Goal: Task Accomplishment & Management: Use online tool/utility

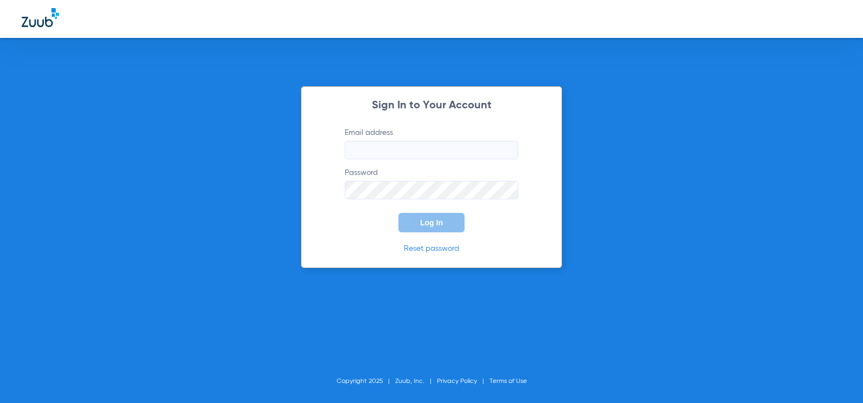
click at [447, 149] on input "Email address" at bounding box center [431, 150] width 173 height 18
type input "nicolekrauchun89@mydentalmail.com"
click at [450, 221] on button "Log In" at bounding box center [431, 223] width 66 height 20
click at [335, 189] on form "Email address nicolekrauchun89@mydentalmail.com Password Log In" at bounding box center [432, 179] width 206 height 105
click at [427, 220] on span "Log In" at bounding box center [431, 222] width 23 height 9
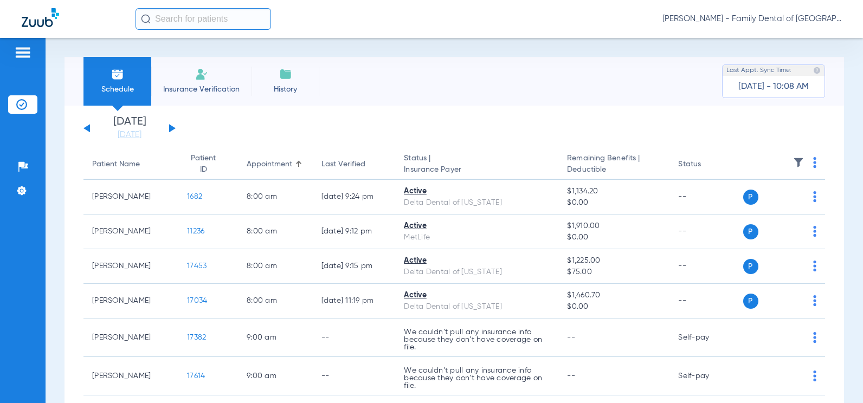
drag, startPoint x: 209, startPoint y: 79, endPoint x: 156, endPoint y: 79, distance: 53.1
click at [209, 79] on li "Insurance Verification" at bounding box center [201, 81] width 100 height 49
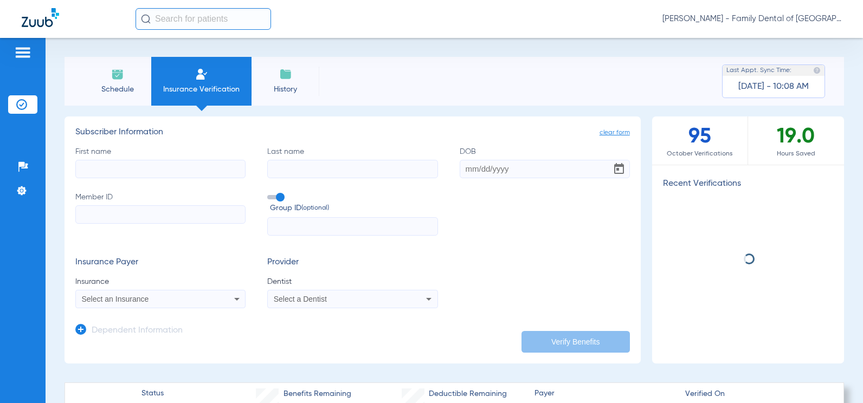
click at [133, 79] on li "Schedule" at bounding box center [117, 81] width 68 height 49
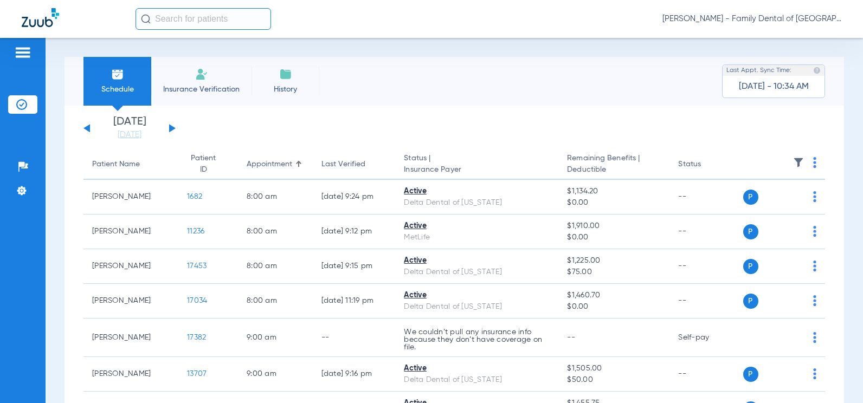
drag, startPoint x: 502, startPoint y: 108, endPoint x: 450, endPoint y: 111, distance: 52.1
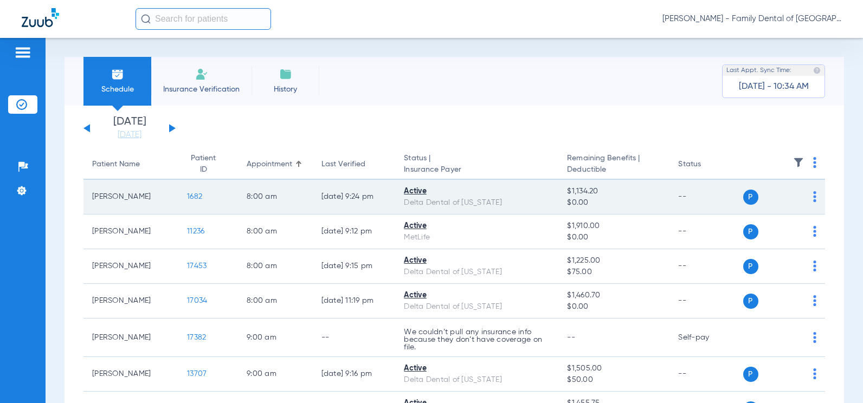
click at [187, 198] on span "1682" at bounding box center [194, 197] width 15 height 8
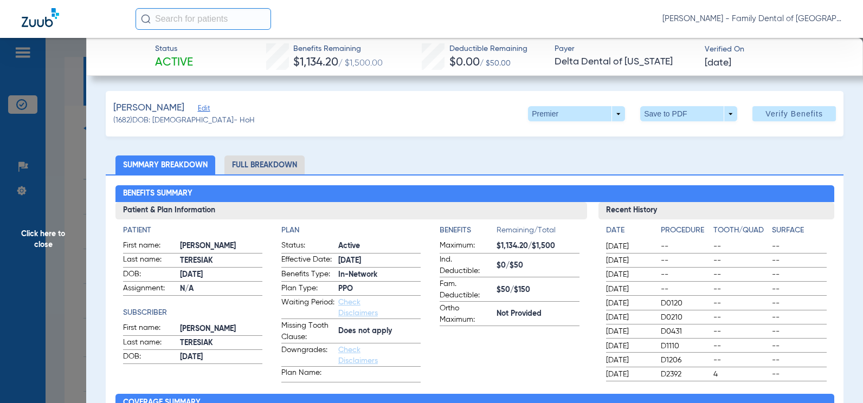
click at [43, 245] on span "Click here to close" at bounding box center [43, 239] width 86 height 403
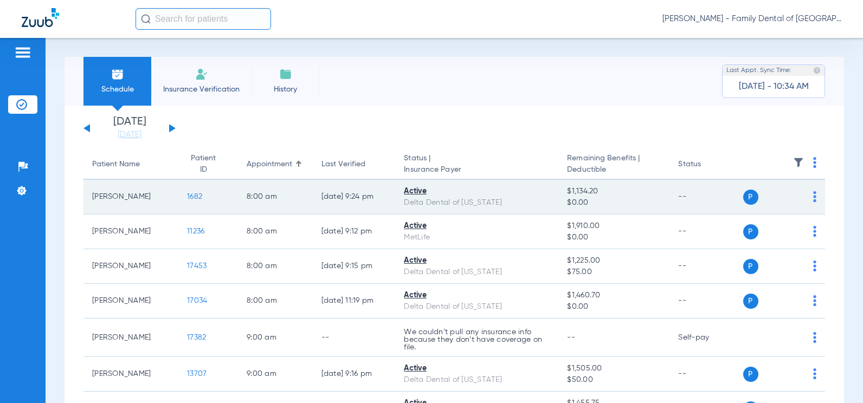
click at [187, 196] on span "1682" at bounding box center [194, 197] width 15 height 8
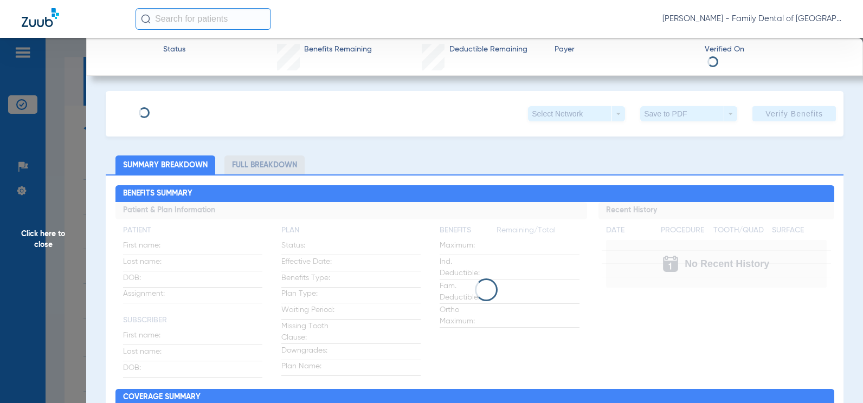
type input "Richard"
type input "Teresiak"
type input "02/11/1954"
type input "08040122135"
type input "203430000000100000"
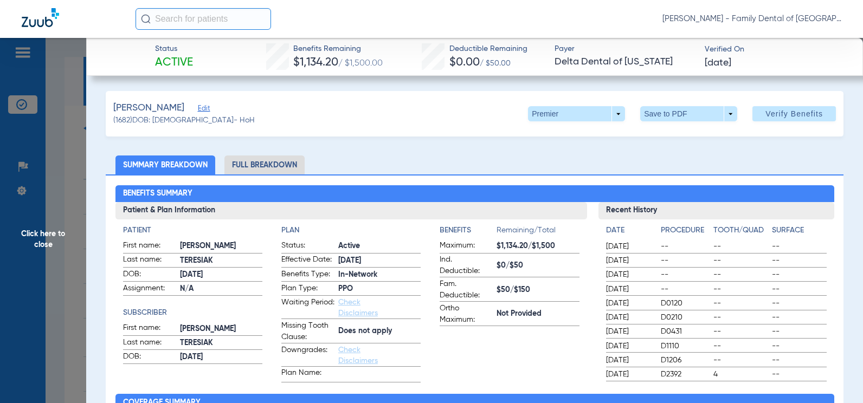
click at [208, 108] on span "Edit" at bounding box center [203, 110] width 10 height 10
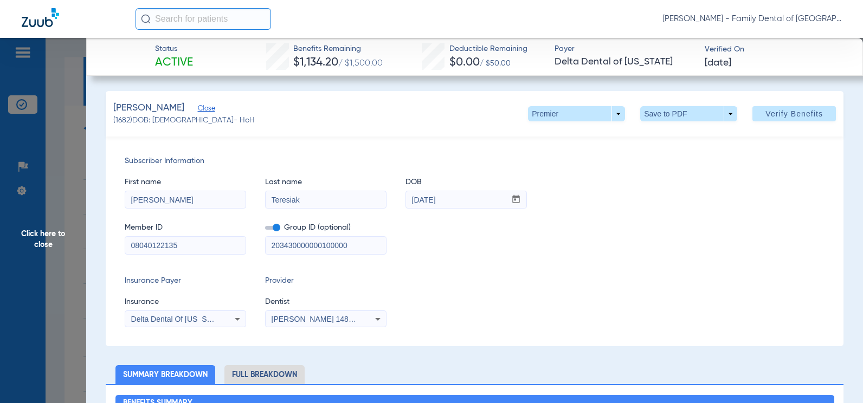
click at [60, 252] on span "Click here to close" at bounding box center [43, 239] width 86 height 403
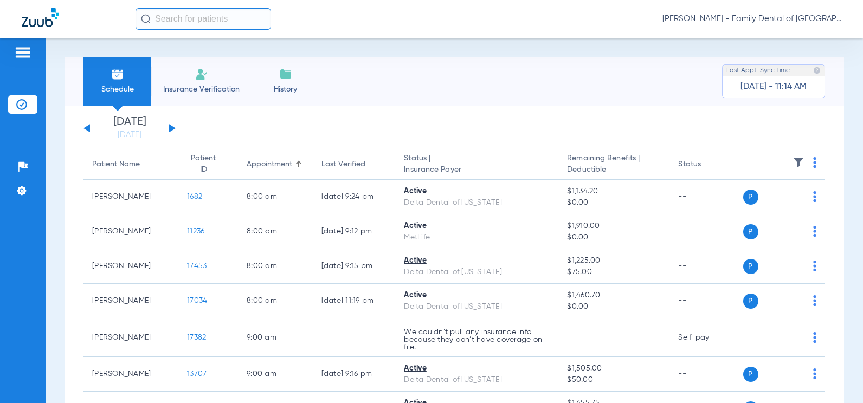
click at [170, 129] on button at bounding box center [172, 128] width 7 height 8
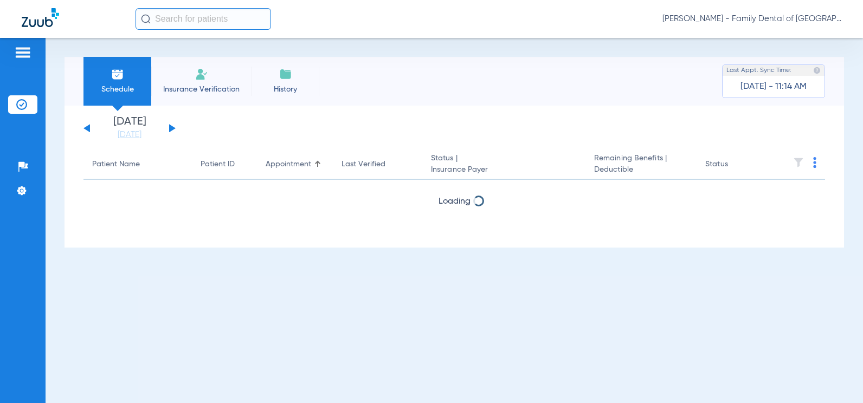
click at [170, 129] on button at bounding box center [172, 128] width 7 height 8
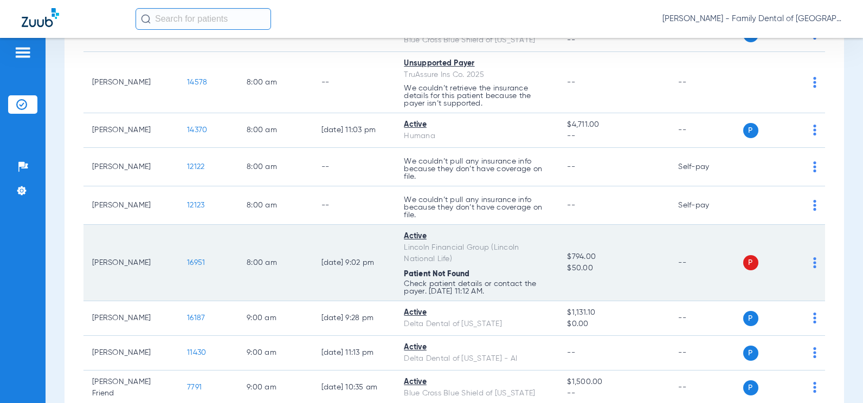
scroll to position [217, 0]
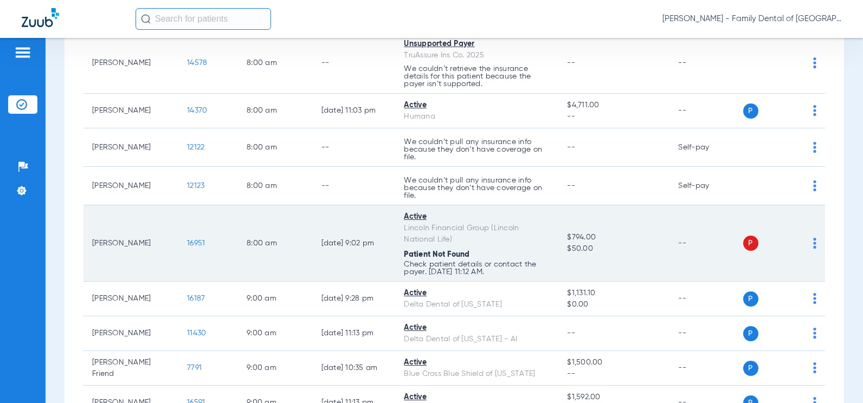
click at [192, 247] on span "16951" at bounding box center [196, 244] width 18 height 8
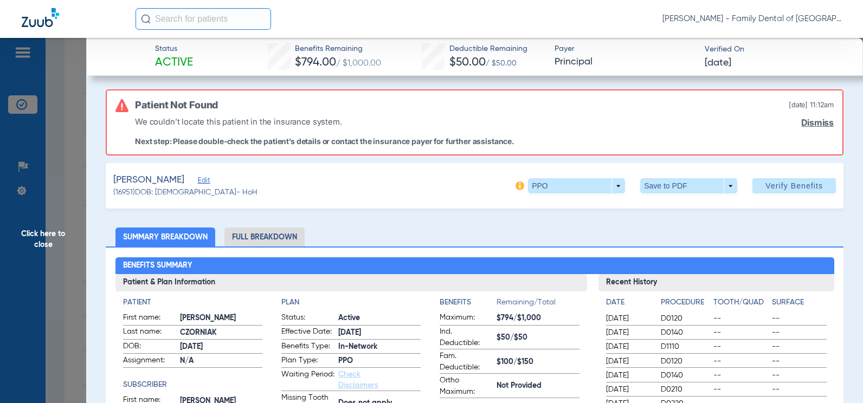
scroll to position [0, 0]
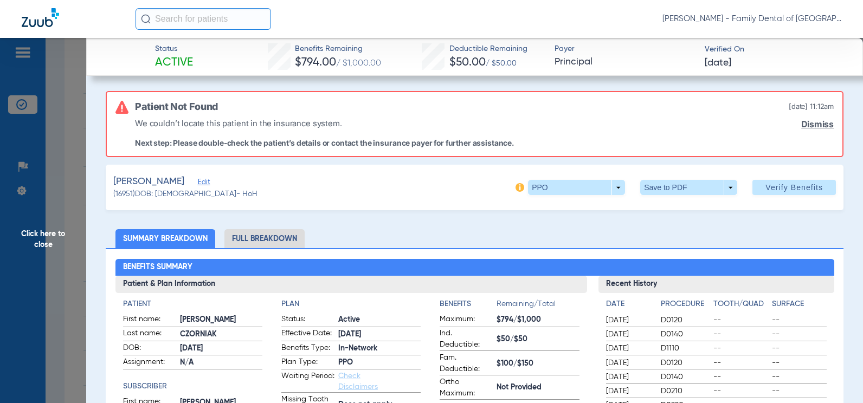
click at [49, 242] on span "Click here to close" at bounding box center [43, 239] width 86 height 403
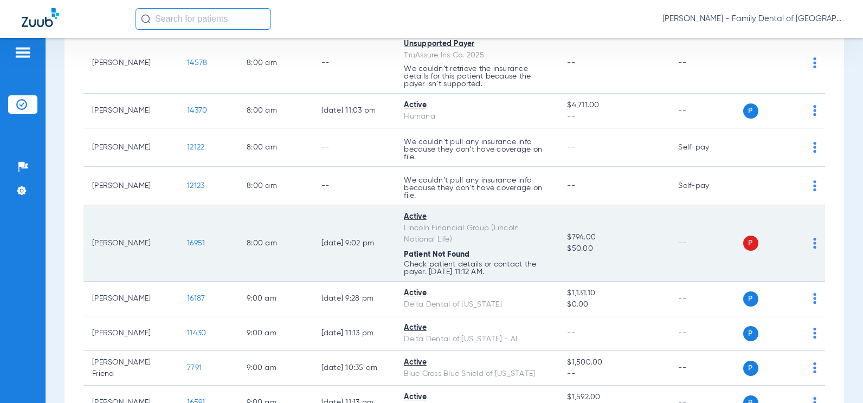
scroll to position [108, 0]
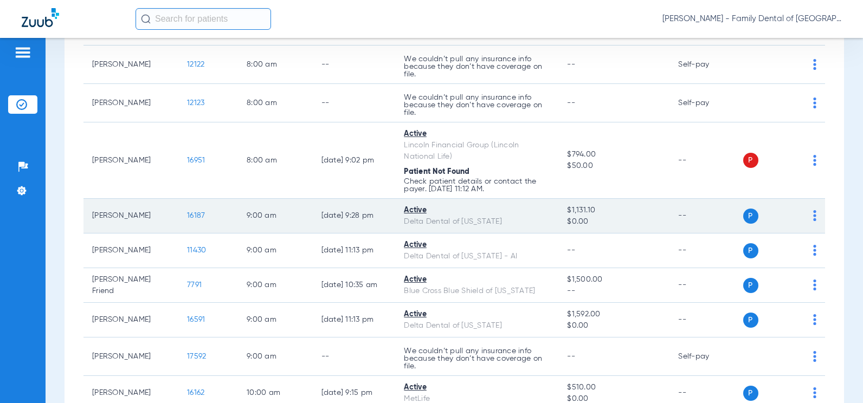
scroll to position [217, 0]
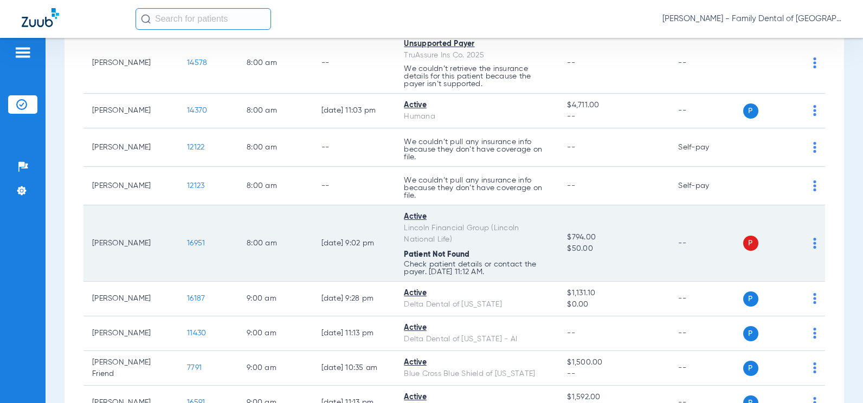
click at [192, 240] on span "16951" at bounding box center [196, 244] width 18 height 8
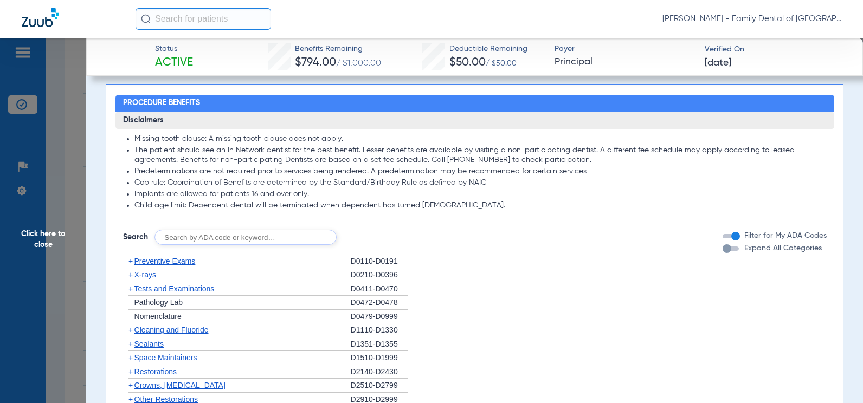
scroll to position [399, 0]
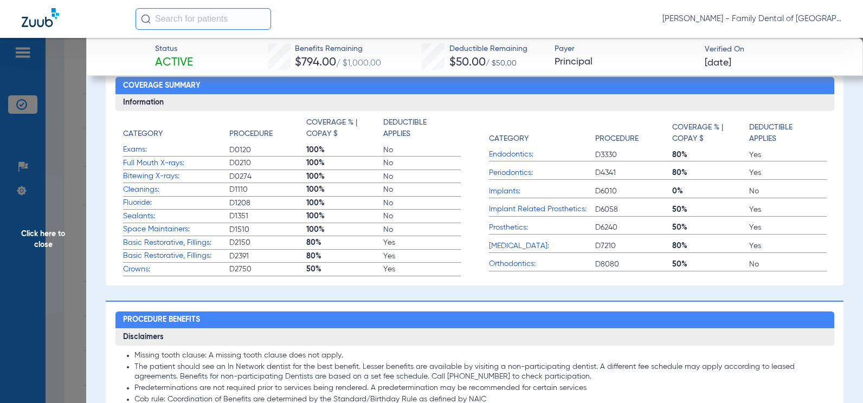
click at [40, 242] on span "Click here to close" at bounding box center [43, 239] width 86 height 403
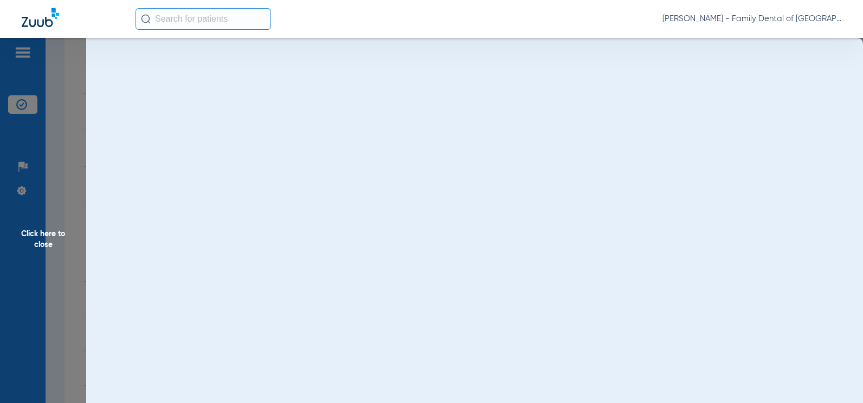
scroll to position [0, 0]
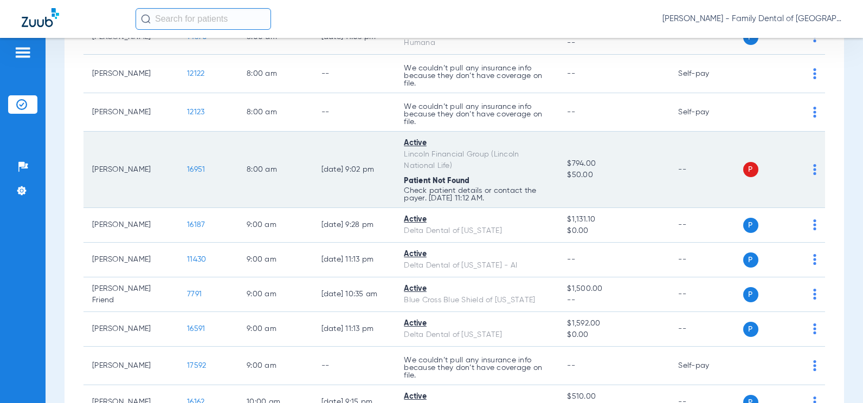
scroll to position [271, 0]
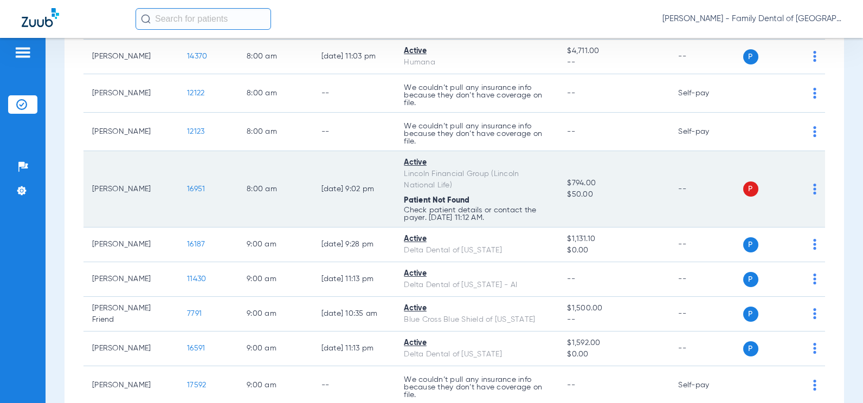
click at [187, 191] on span "16951" at bounding box center [196, 189] width 18 height 8
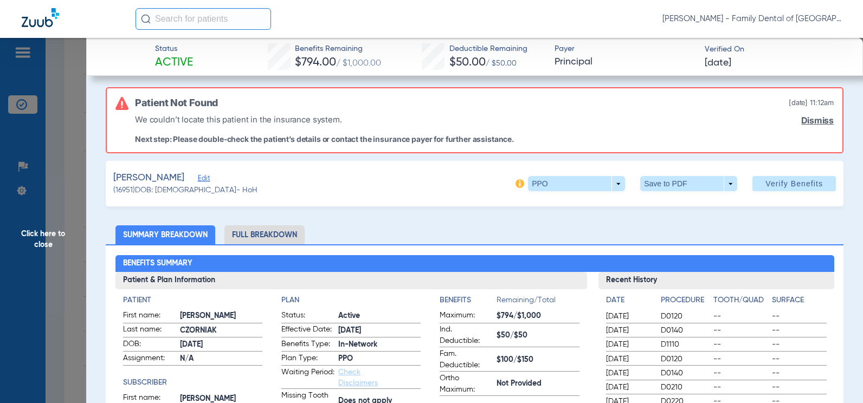
scroll to position [0, 0]
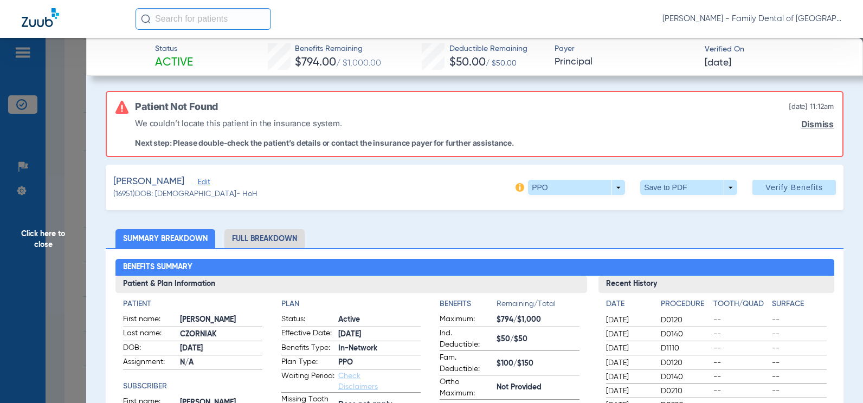
click at [52, 234] on span "Click here to close" at bounding box center [43, 239] width 86 height 403
